Goal: Find specific page/section: Find specific page/section

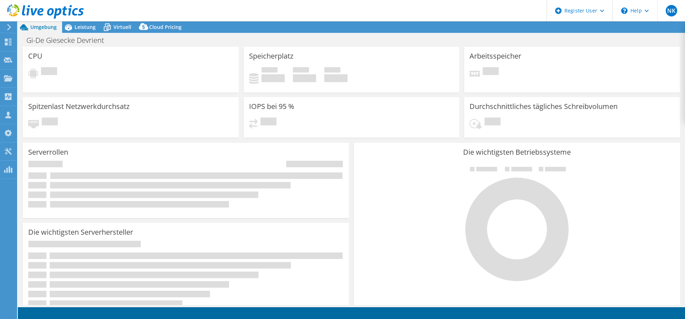
select select "EUFrankfurt"
select select "EUR"
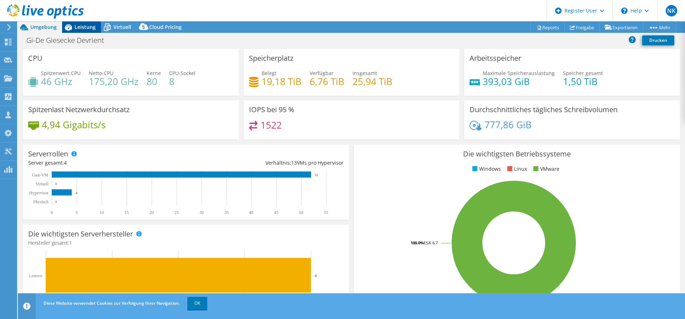
click at [93, 28] on span "Leistung" at bounding box center [85, 27] width 21 height 7
